Goal: Transaction & Acquisition: Subscribe to service/newsletter

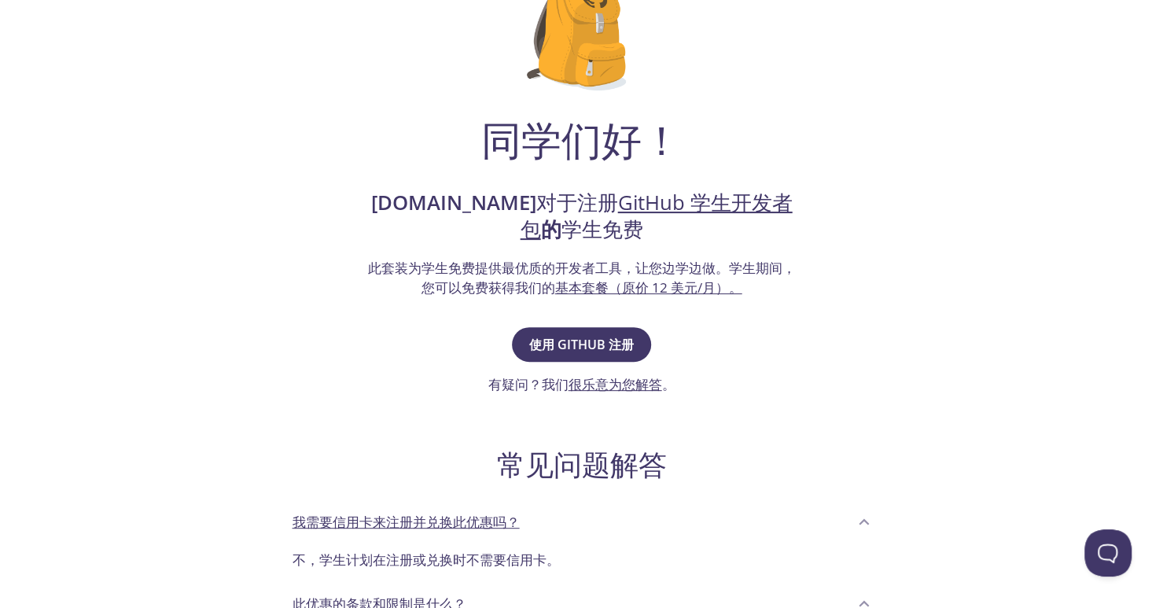
scroll to position [157, 0]
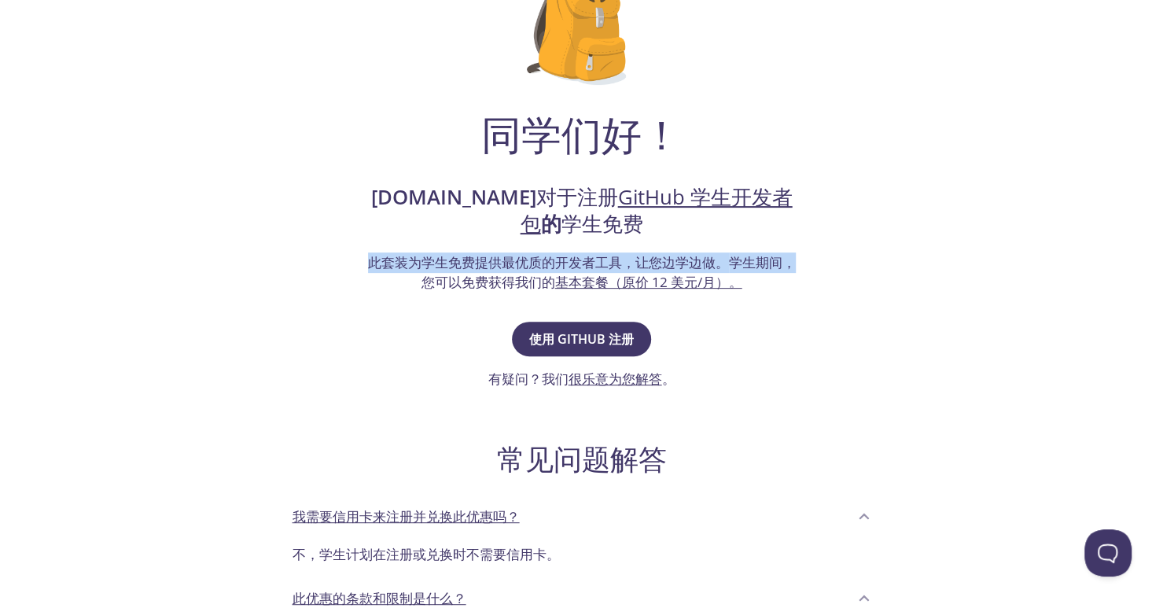
drag, startPoint x: 336, startPoint y: 260, endPoint x: 871, endPoint y: 257, distance: 534.5
click at [863, 256] on div "同学们好！ [DOMAIN_NAME] 对于注册 GitHub 学生开发者包 的 学生免费 此套装为学生免费提供最优质的开发者工具，让您边学边做。 学生期间，…" at bounding box center [581, 373] width 767 height 879
click at [902, 266] on div "同学们好！ [DOMAIN_NAME] 对于注册 GitHub 学生开发者包 的 学生免费 此套装为学生免费提供最优质的开发者工具，让您边学边做。 学生期间，…" at bounding box center [581, 373] width 767 height 879
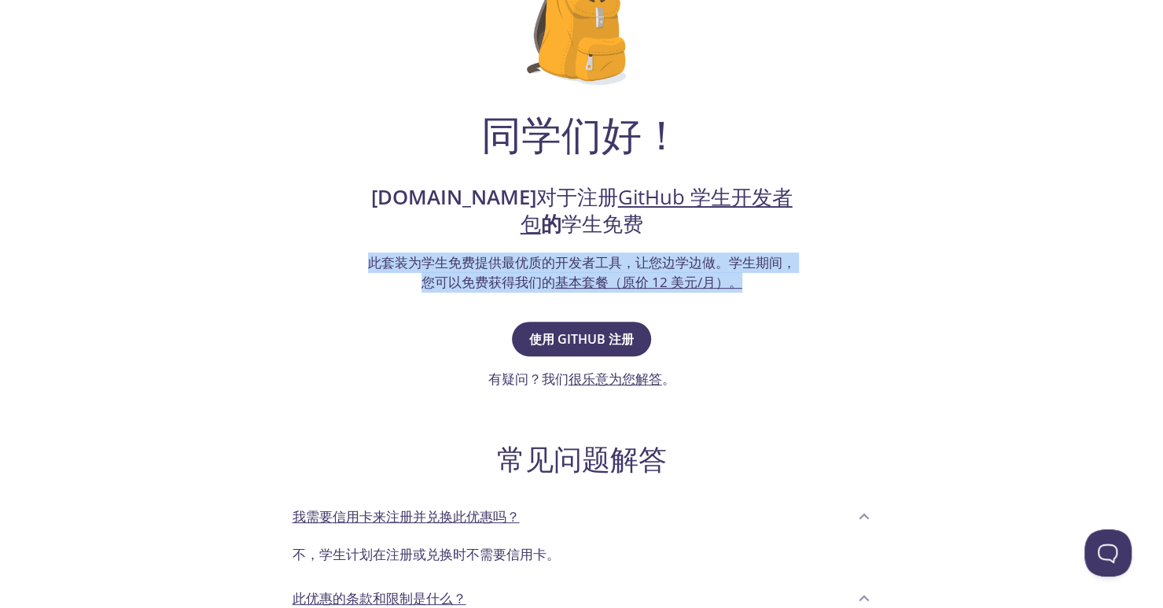
drag, startPoint x: 855, startPoint y: 296, endPoint x: 263, endPoint y: 251, distance: 594.5
click at [263, 251] on div "同学们好！ [DOMAIN_NAME] 对于注册 GitHub 学生开发者包 的 学生免费 此套装为学生免费提供最优质的开发者工具，让您边学边做。 学生期间，…" at bounding box center [581, 373] width 767 height 879
click at [824, 317] on div "同学们好！ [DOMAIN_NAME] 对于注册 GitHub 学生开发者包 的 学生免费 此套装为学生免费提供最优质的开发者工具，让您边学边做。 学生期间，…" at bounding box center [581, 373] width 767 height 879
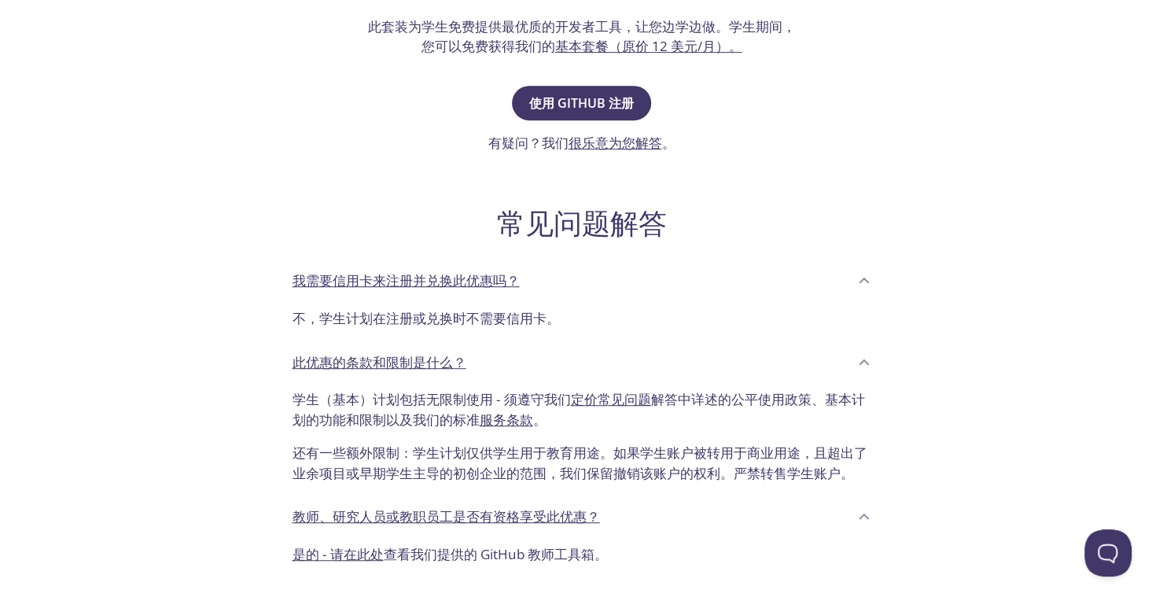
scroll to position [0, 0]
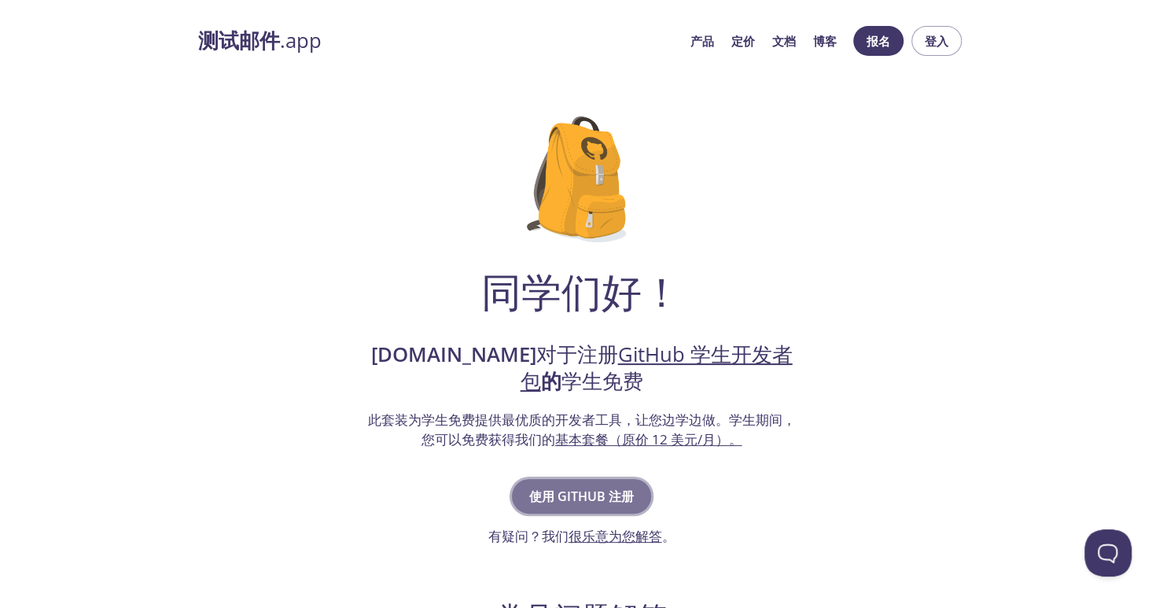
click at [613, 486] on font "使用 GitHub 注册" at bounding box center [581, 496] width 105 height 22
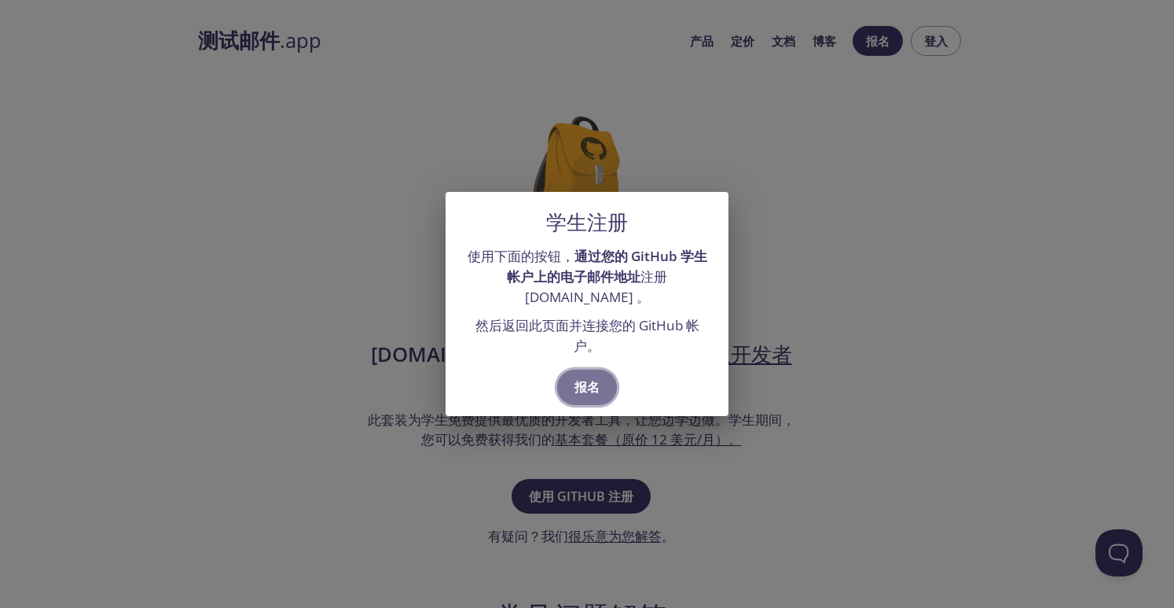
click at [594, 392] on font "报名" at bounding box center [587, 386] width 25 height 17
